Goal: Complete application form

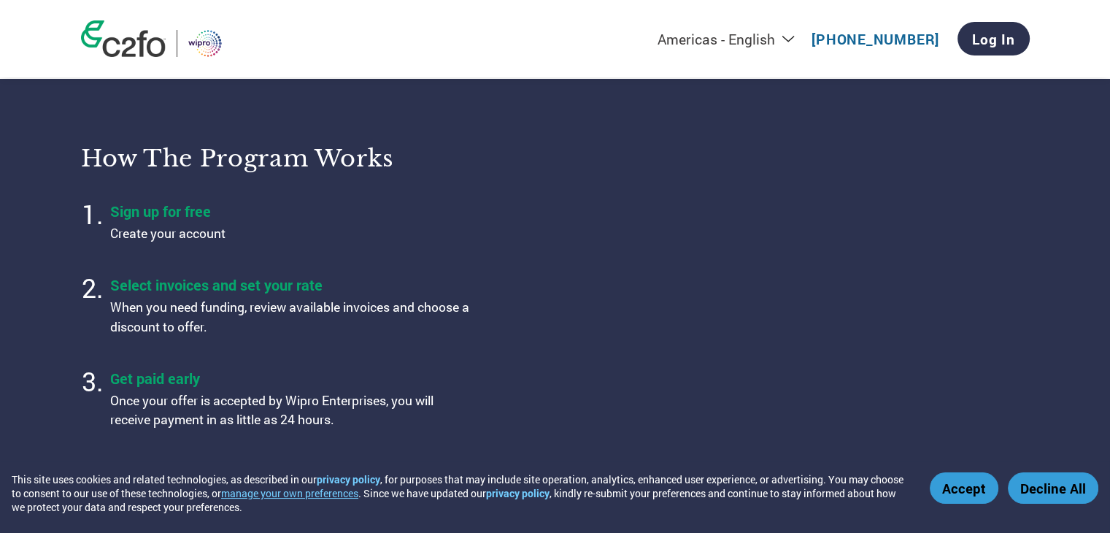
scroll to position [511, 0]
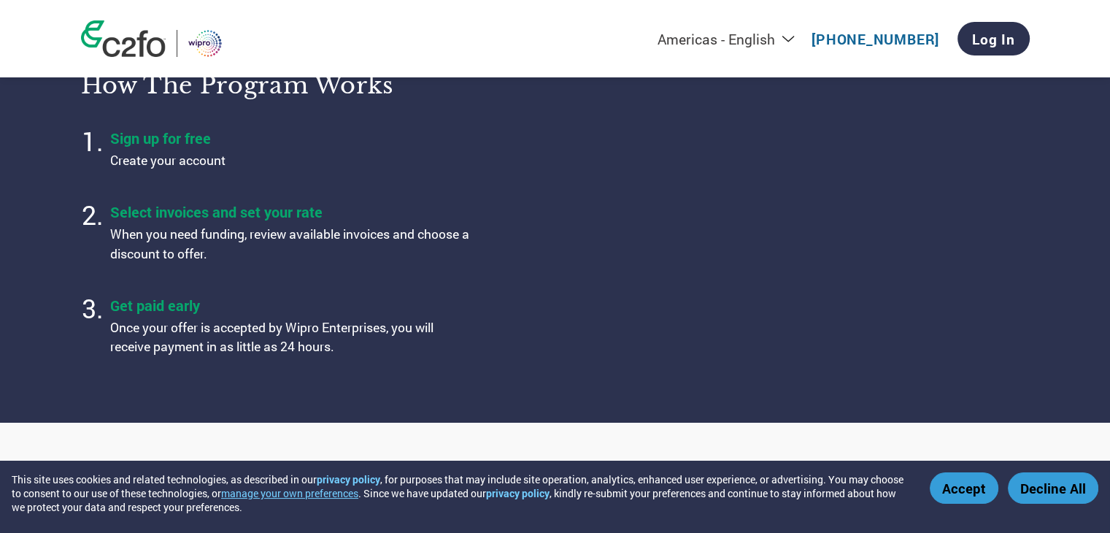
click at [792, 39] on select "Americas - English Américas - Español [GEOGRAPHIC_DATA] - Português [GEOGRAPHIC…" at bounding box center [635, 39] width 338 height 18
click at [922, 69] on div "Americas - English Américas - Español [GEOGRAPHIC_DATA] - Português [GEOGRAPHIC…" at bounding box center [555, 38] width 970 height 77
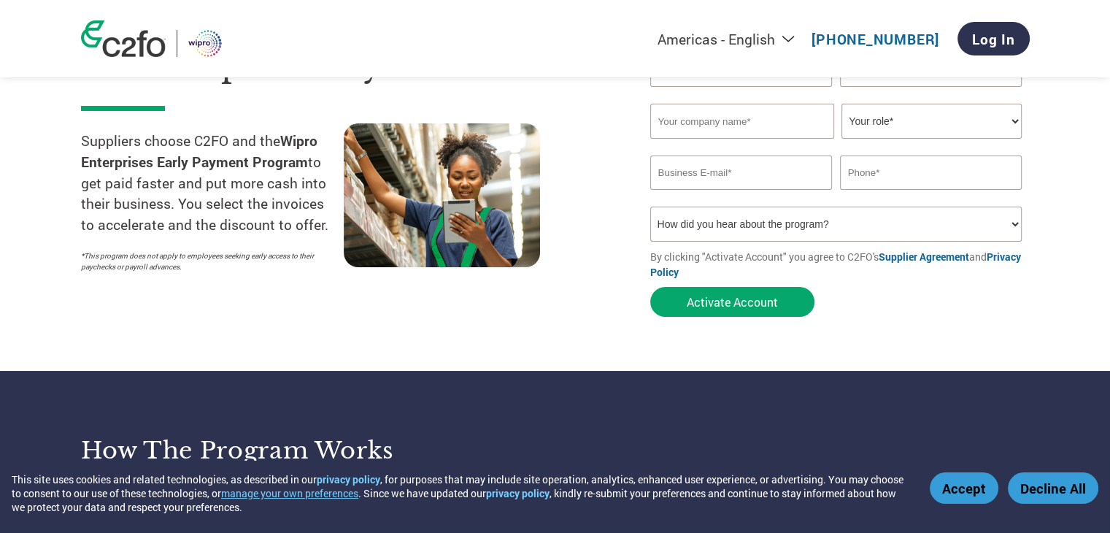
scroll to position [73, 0]
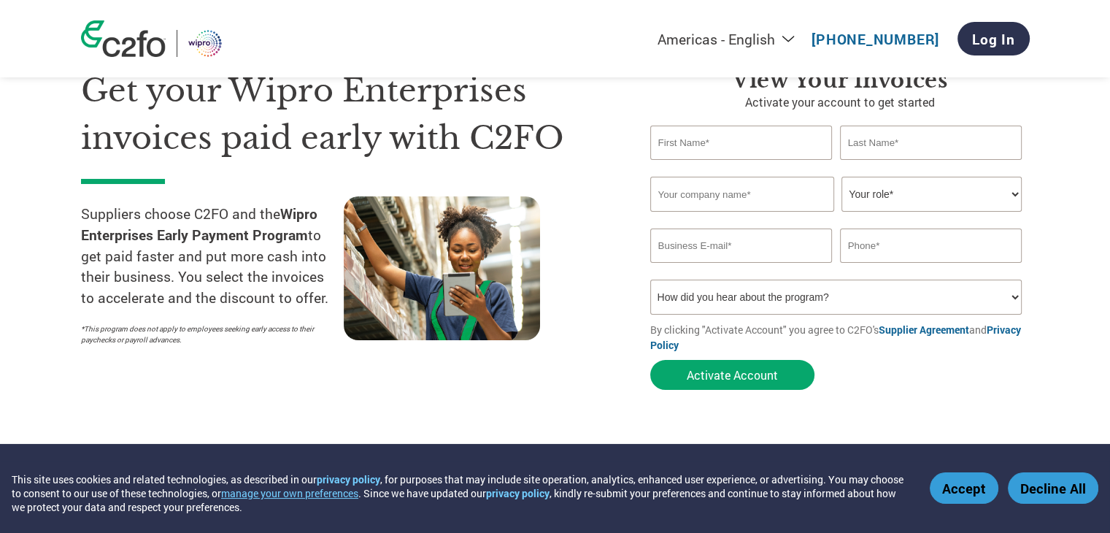
click at [882, 201] on select "Your role* CFO Controller Credit Manager Finance Director Treasurer CEO Preside…" at bounding box center [931, 194] width 180 height 35
select select "ACCOUNTING"
click at [841, 177] on select "Your role* CFO Controller Credit Manager Finance Director Treasurer CEO Preside…" at bounding box center [931, 194] width 180 height 35
click at [798, 252] on input "email" at bounding box center [741, 245] width 182 height 34
click at [877, 243] on input "text" at bounding box center [931, 245] width 182 height 34
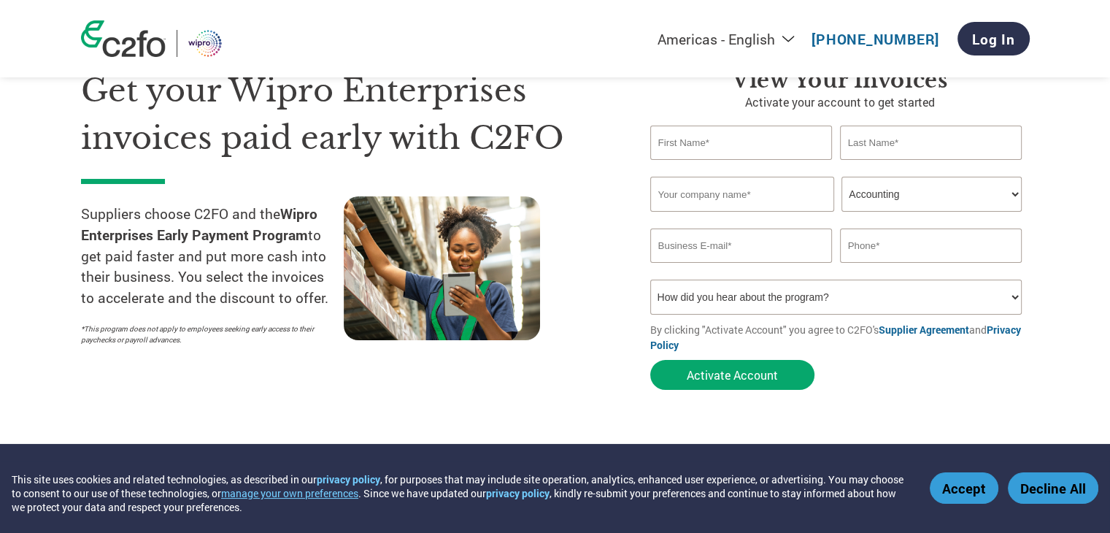
click at [784, 293] on select "How did you hear about the program? Received a letter Email Social Media Online…" at bounding box center [836, 296] width 372 height 35
select select "Email"
click at [650, 279] on select "How did you hear about the program? Received a letter Email Social Media Online…" at bounding box center [836, 296] width 372 height 35
